Goal: Transaction & Acquisition: Purchase product/service

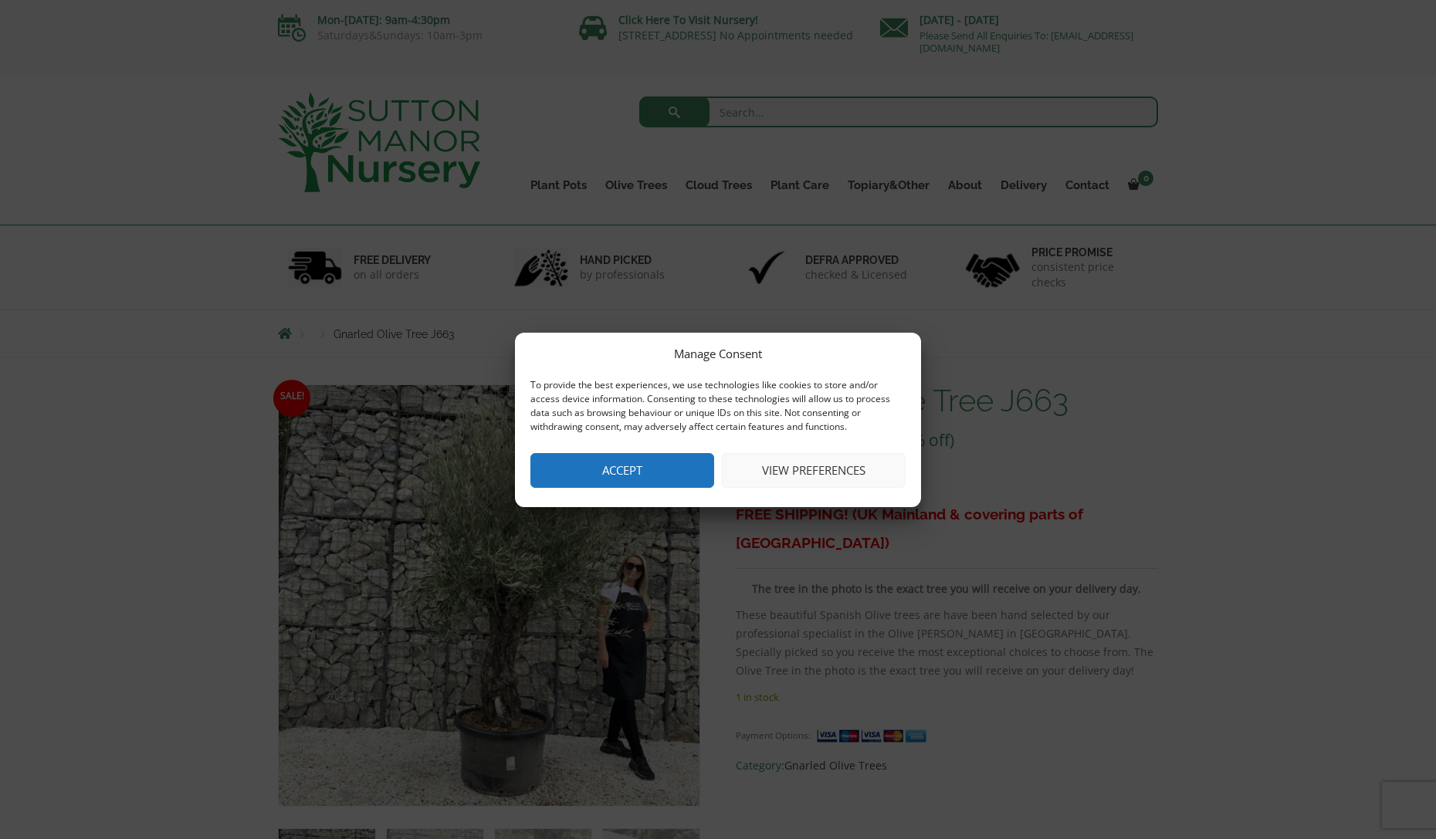
click at [823, 475] on button "View preferences" at bounding box center [814, 470] width 184 height 35
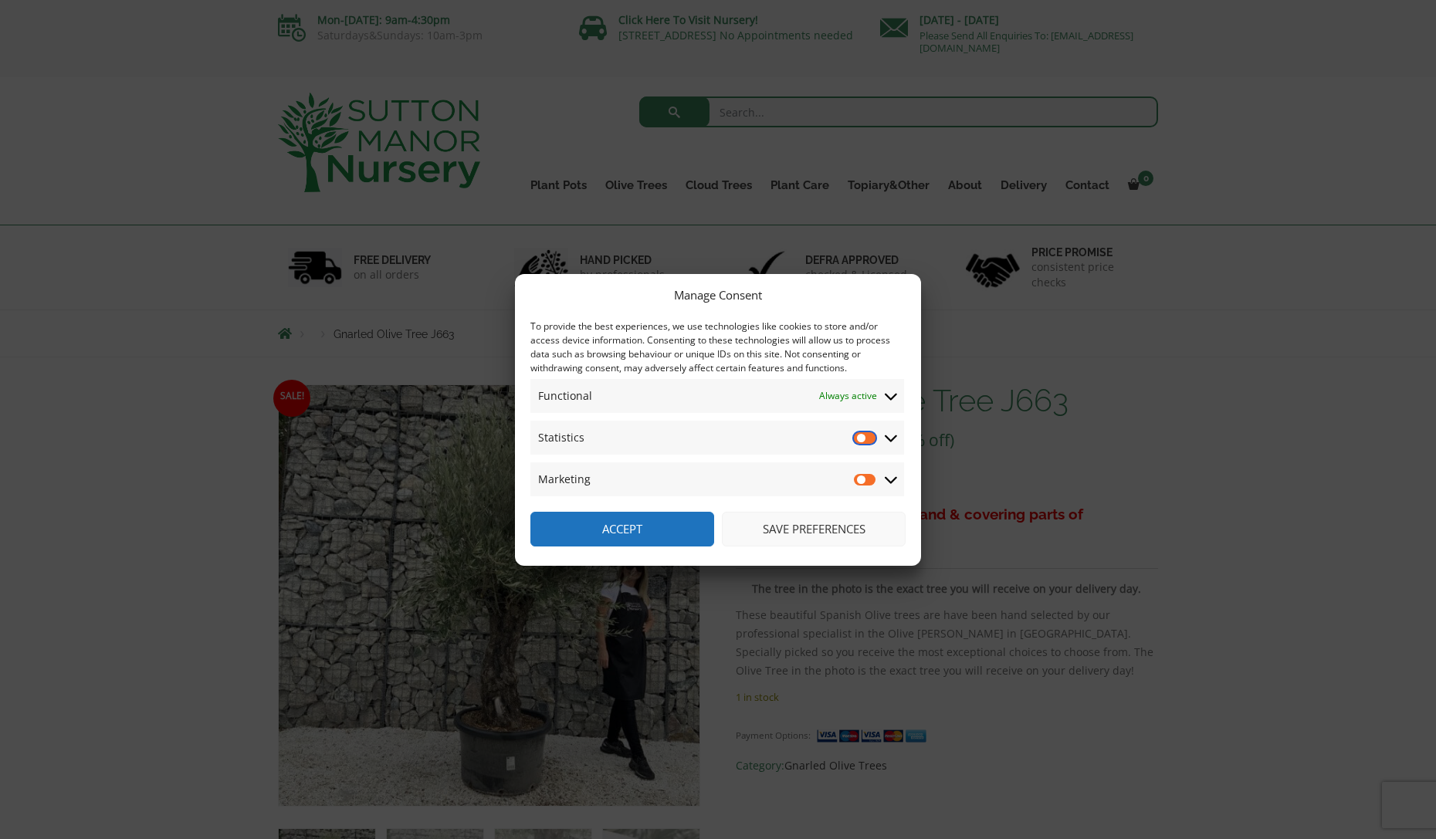
click at [859, 436] on input "Statistics" at bounding box center [865, 437] width 23 height 15
drag, startPoint x: 872, startPoint y: 435, endPoint x: 866, endPoint y: 455, distance: 21.5
click at [872, 435] on input "Statistics" at bounding box center [865, 437] width 23 height 15
checkbox input "false"
click at [841, 528] on button "Save preferences" at bounding box center [814, 529] width 184 height 35
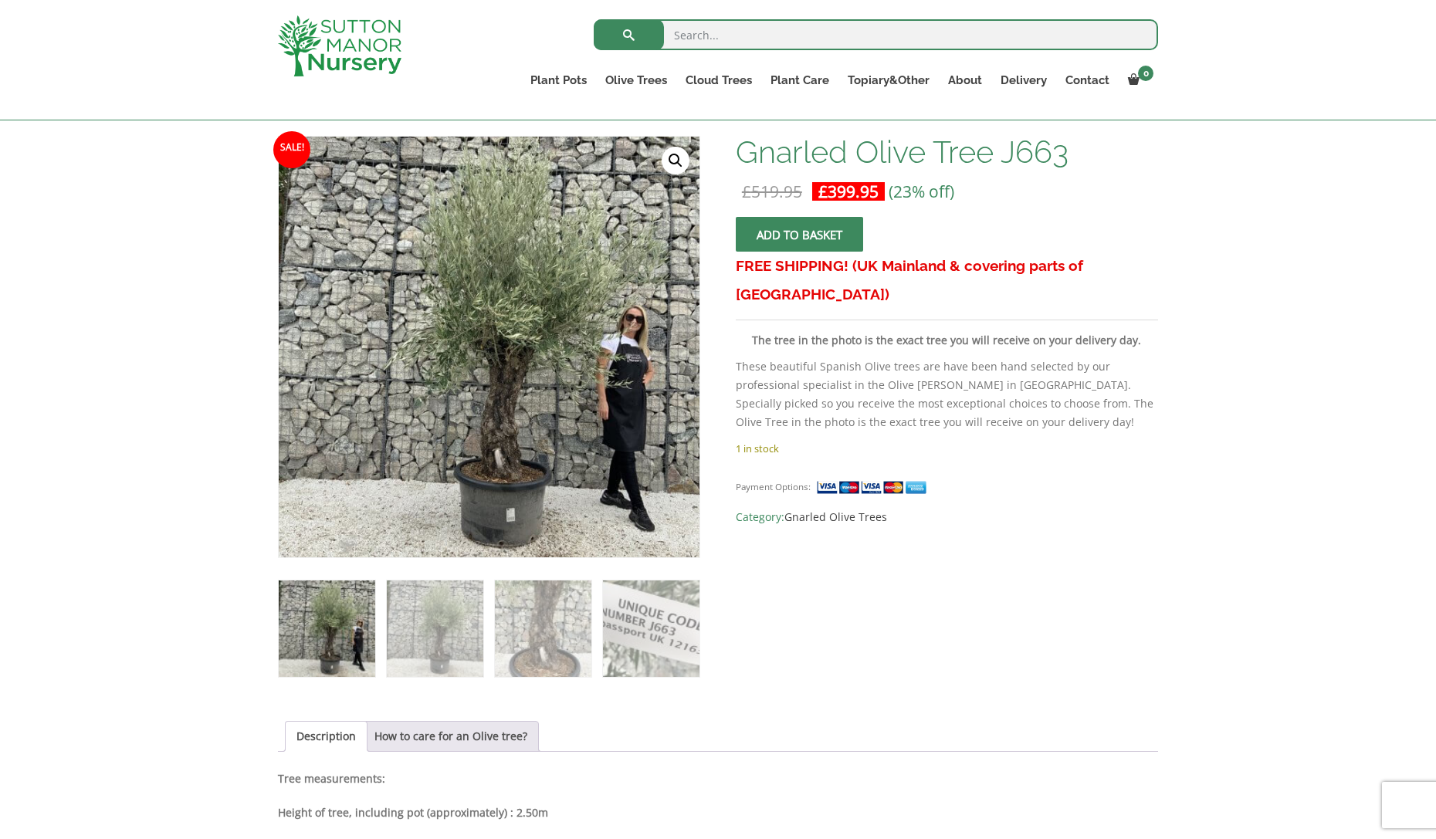
scroll to position [232, 0]
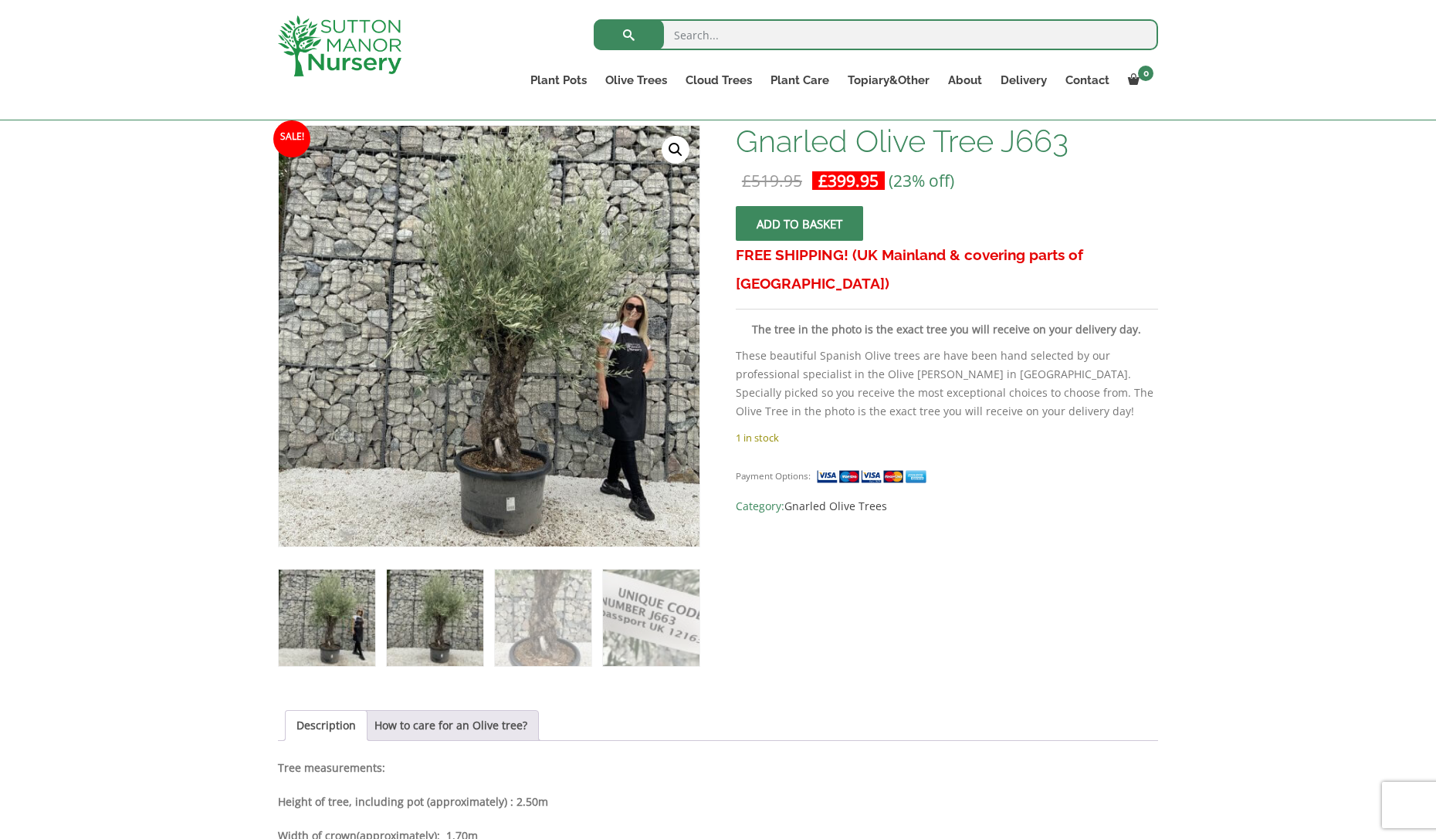
click at [439, 609] on img at bounding box center [435, 618] width 96 height 96
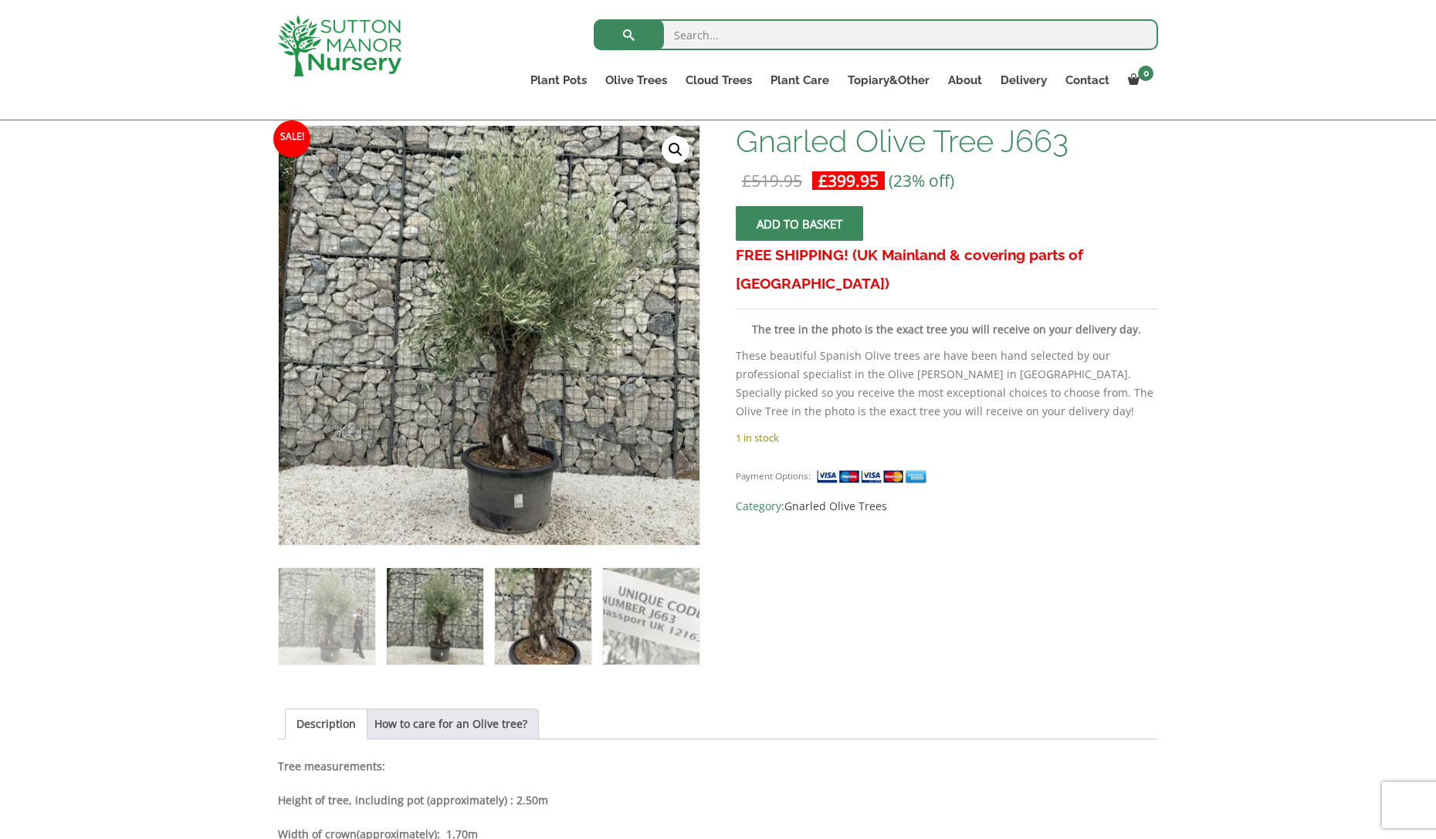
click at [520, 614] on img at bounding box center [543, 616] width 96 height 96
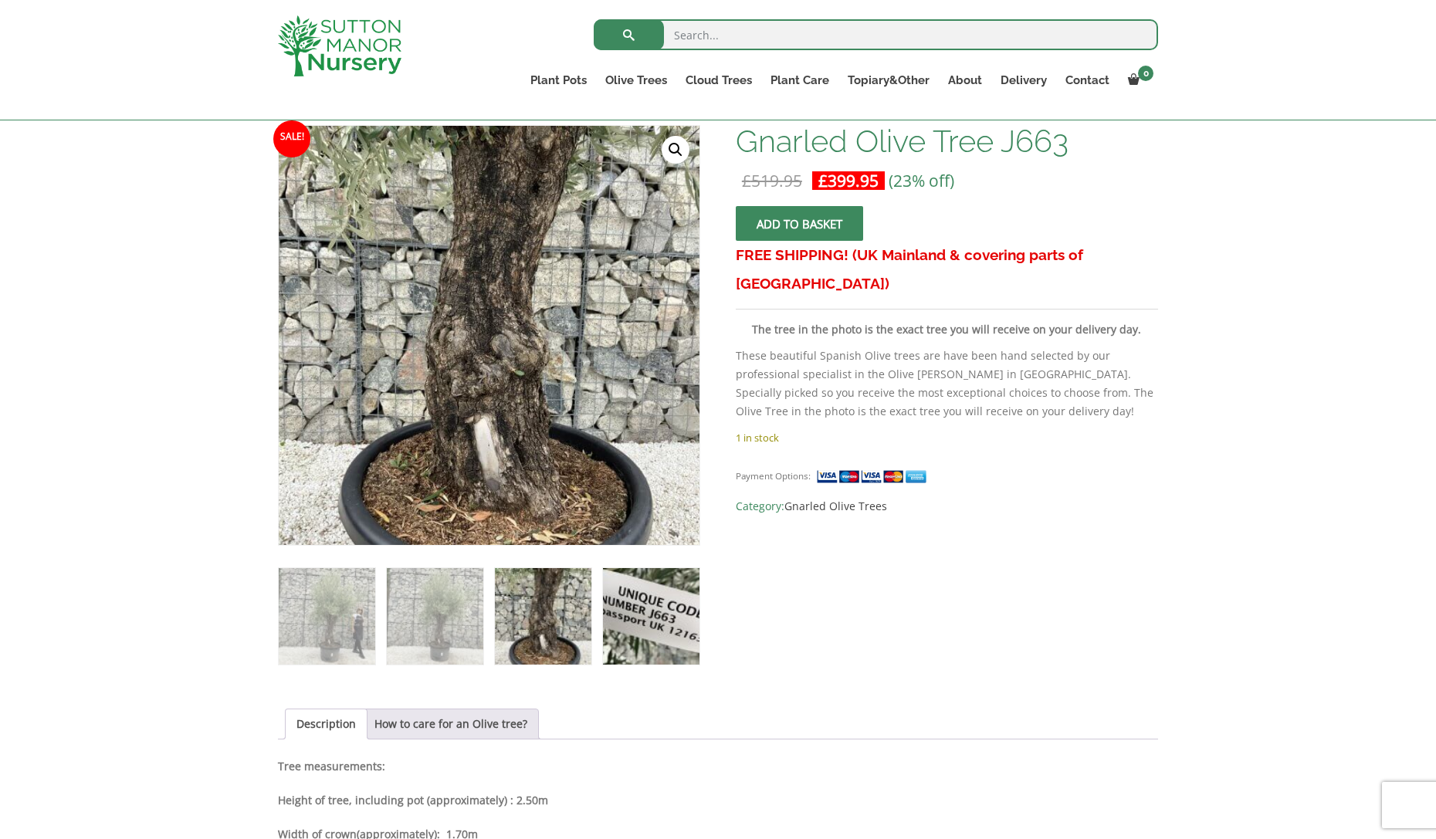
click at [622, 617] on img at bounding box center [651, 616] width 96 height 96
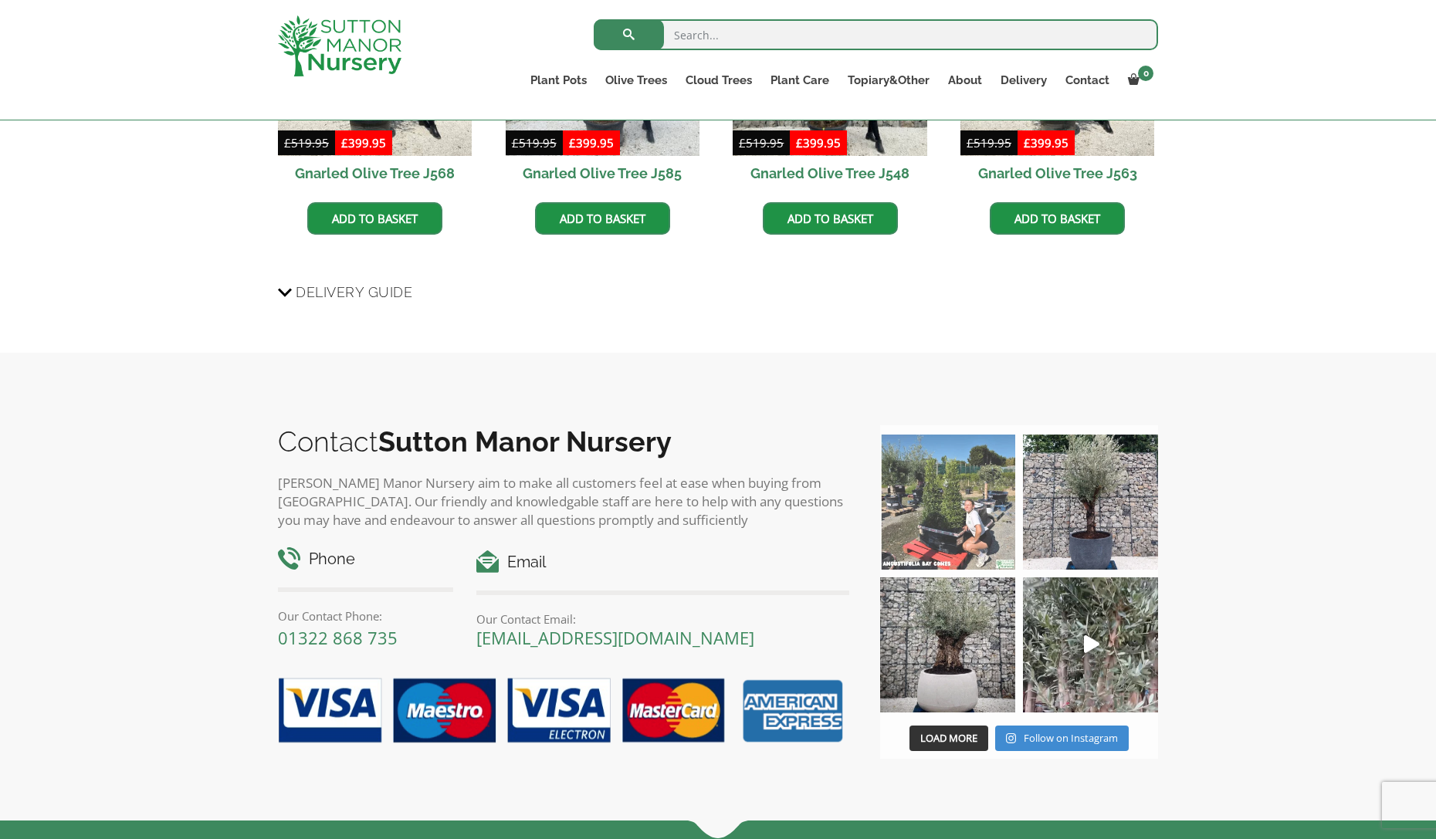
scroll to position [1312, 0]
